Goal: Information Seeking & Learning: Learn about a topic

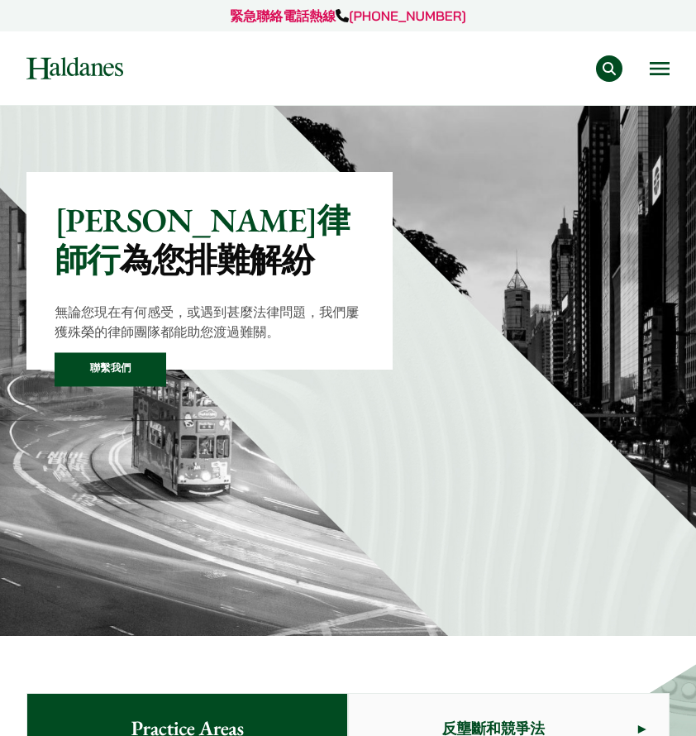
click at [663, 69] on button "Open menu" at bounding box center [660, 68] width 20 height 13
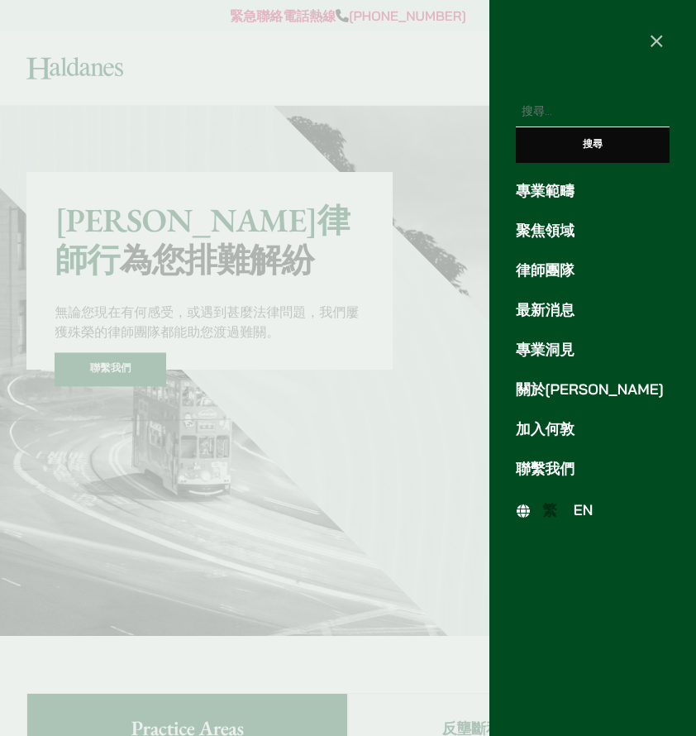
click at [553, 432] on link "加入何敦" at bounding box center [593, 429] width 154 height 22
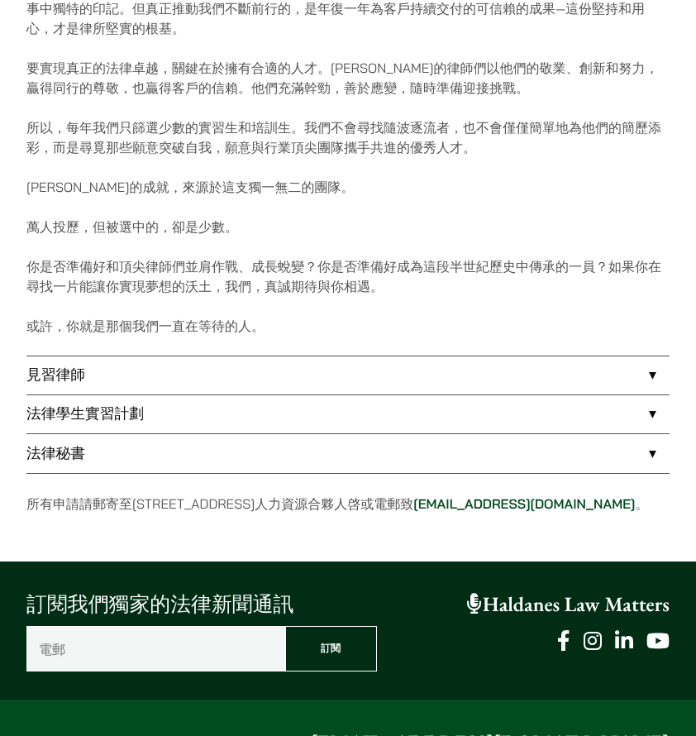
scroll to position [921, 0]
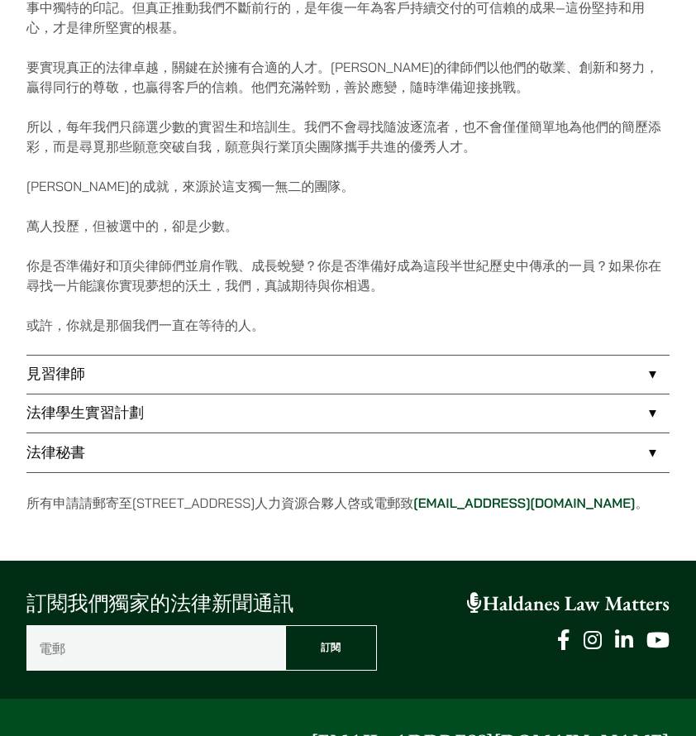
click at [519, 450] on link "法律秘書" at bounding box center [347, 452] width 643 height 38
